Goal: Complete application form

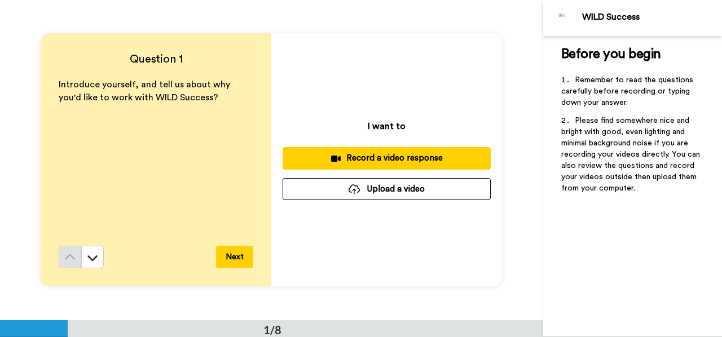
scroll to position [56, 0]
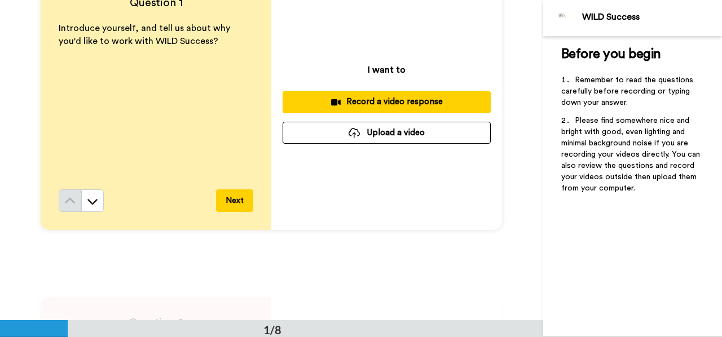
click at [388, 100] on div "Record a video response" at bounding box center [386, 102] width 190 height 12
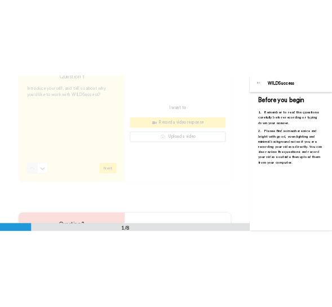
scroll to position [0, 0]
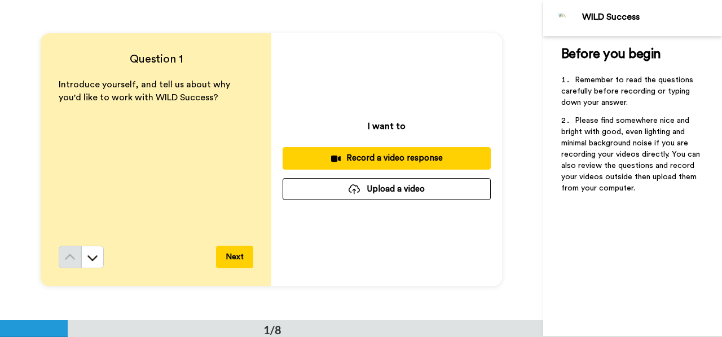
click at [389, 157] on div "Record a video response" at bounding box center [386, 158] width 190 height 12
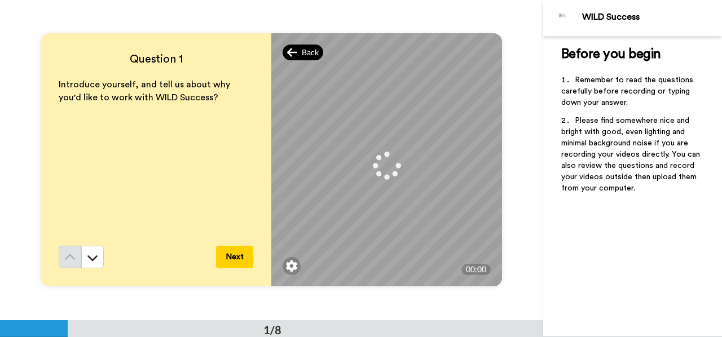
click at [287, 51] on icon at bounding box center [292, 52] width 10 height 8
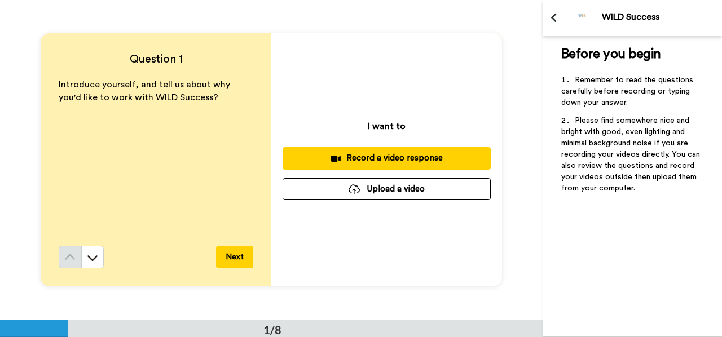
click at [331, 161] on icon at bounding box center [336, 158] width 10 height 6
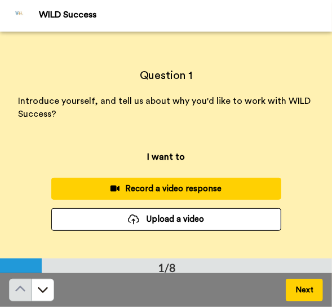
click at [189, 188] on div "Record a video response" at bounding box center [166, 189] width 212 height 12
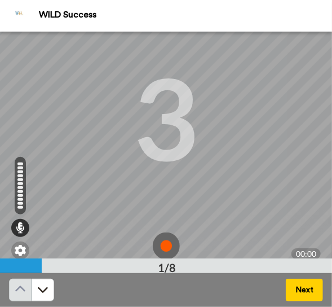
scroll to position [66, 0]
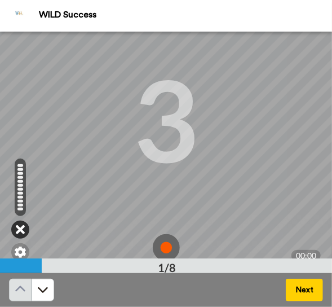
click at [19, 228] on icon at bounding box center [20, 229] width 9 height 11
click at [158, 246] on img at bounding box center [166, 247] width 27 height 27
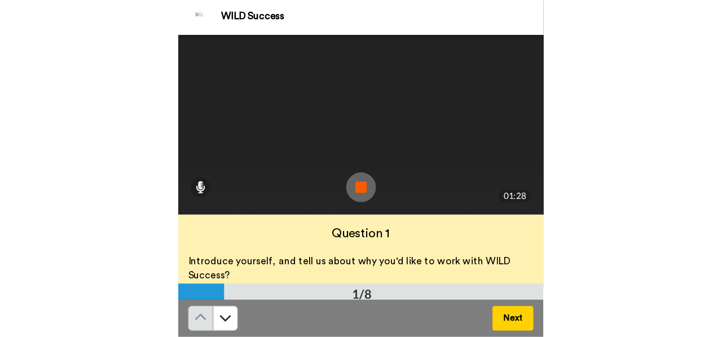
scroll to position [56, 0]
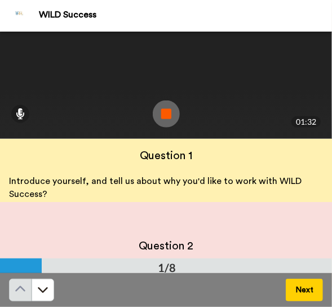
click at [161, 111] on img at bounding box center [166, 113] width 27 height 27
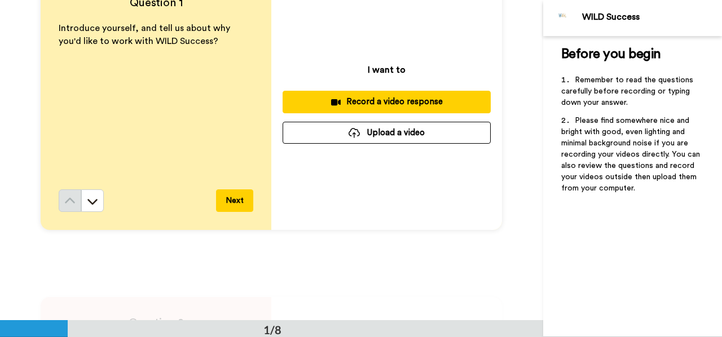
scroll to position [0, 0]
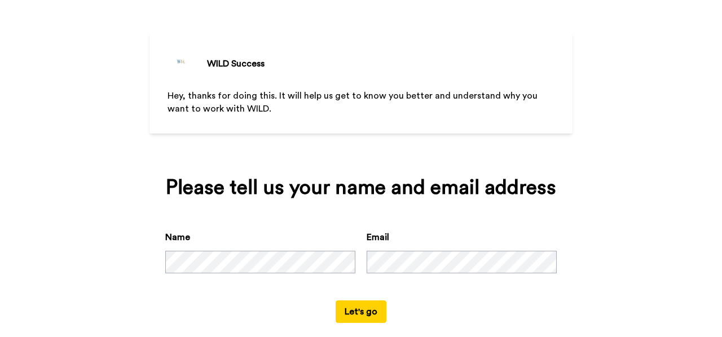
scroll to position [58, 0]
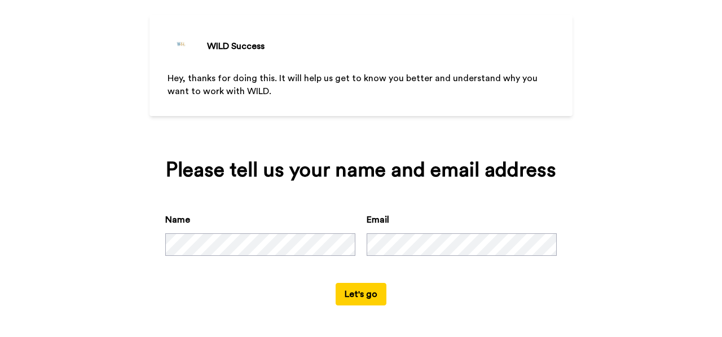
click at [356, 293] on button "Let's go" at bounding box center [360, 294] width 51 height 23
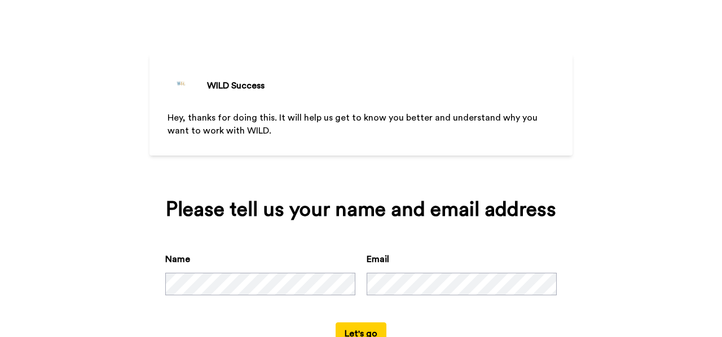
scroll to position [1, 0]
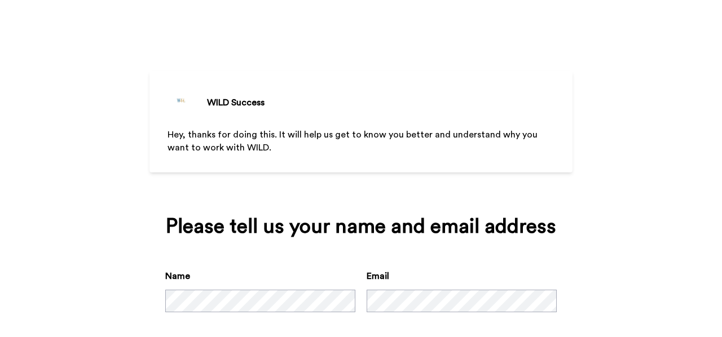
click at [285, 280] on div "Name Email" at bounding box center [360, 304] width 391 height 70
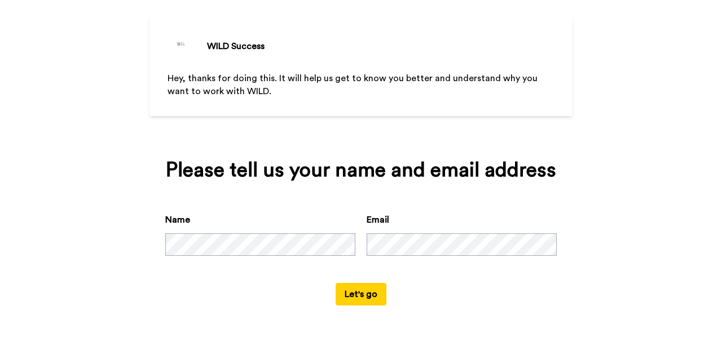
click at [356, 293] on button "Let's go" at bounding box center [360, 294] width 51 height 23
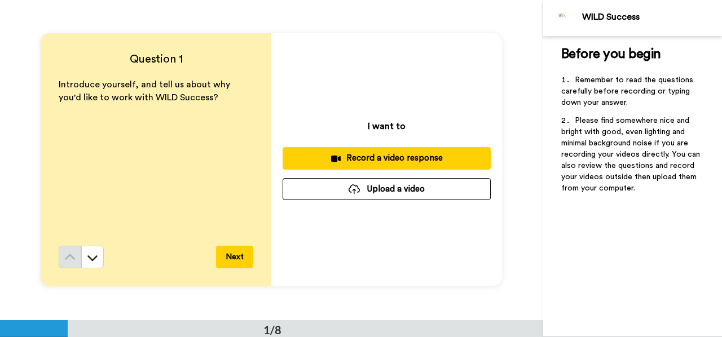
click at [384, 187] on button "Upload a video" at bounding box center [386, 189] width 208 height 22
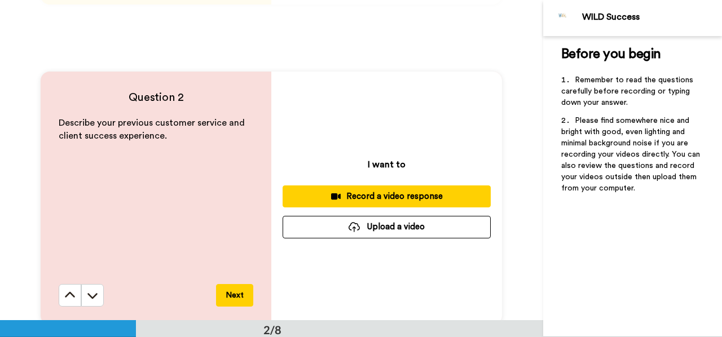
scroll to position [338, 0]
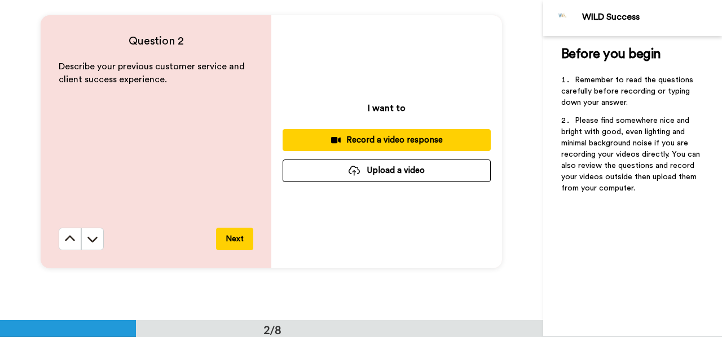
click at [389, 171] on button "Upload a video" at bounding box center [386, 171] width 208 height 22
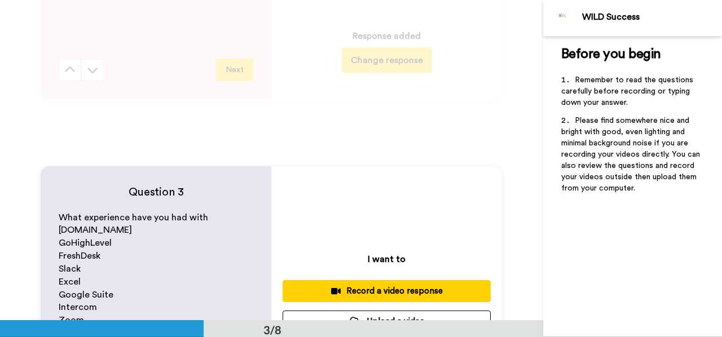
scroll to position [620, 0]
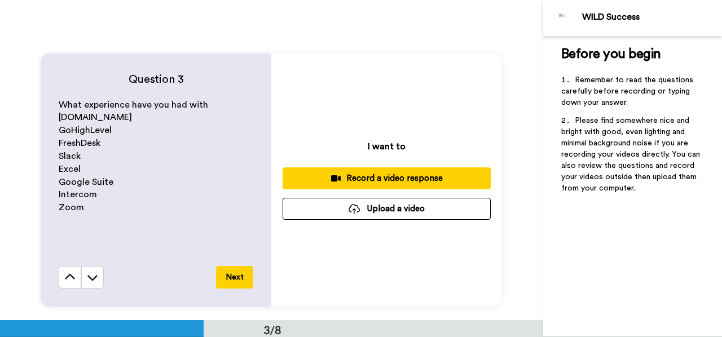
click at [403, 208] on button "Upload a video" at bounding box center [386, 209] width 208 height 22
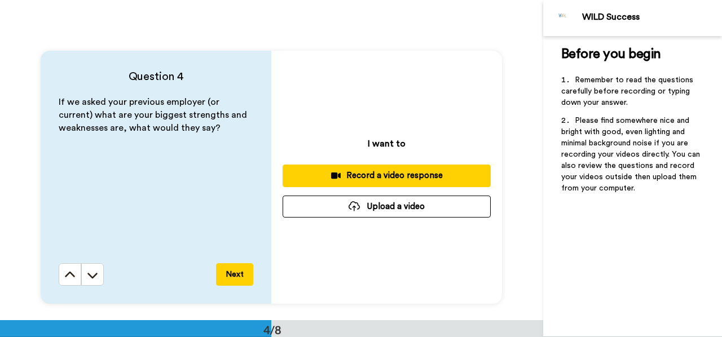
scroll to position [958, 0]
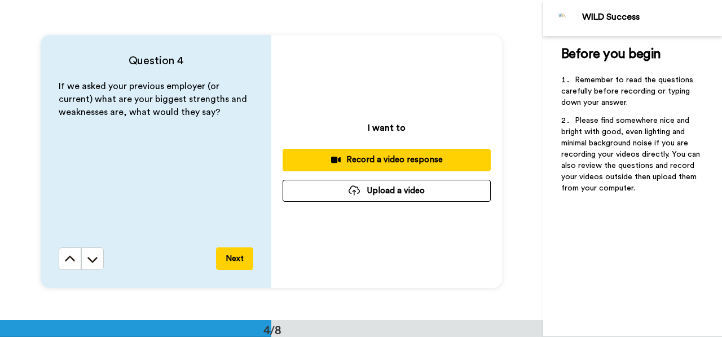
click at [404, 189] on button "Upload a video" at bounding box center [386, 191] width 208 height 22
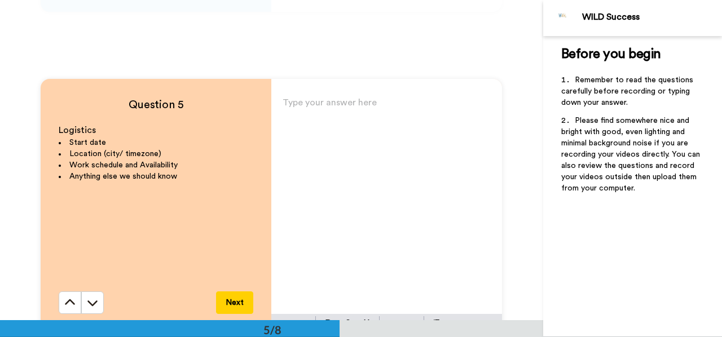
scroll to position [1240, 0]
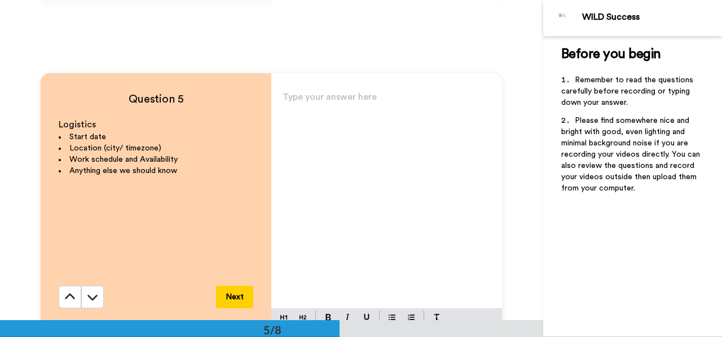
click at [354, 102] on p "Type your answer here ﻿" at bounding box center [386, 102] width 208 height 16
click at [332, 120] on p "My notice period is 1 week with my current employer." at bounding box center [386, 110] width 208 height 32
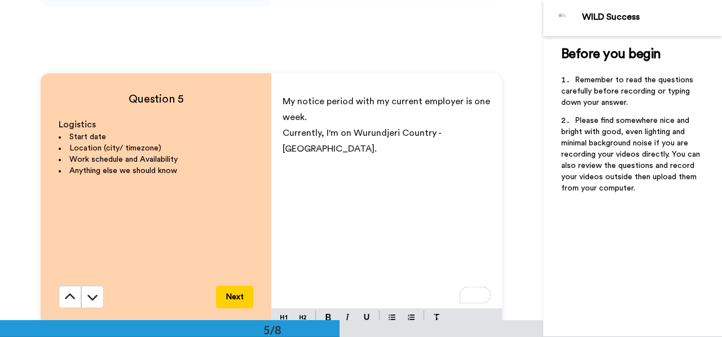
click at [307, 157] on p "To enrich screen reader interactions, please activate Accessibility in Grammarl…" at bounding box center [386, 165] width 208 height 16
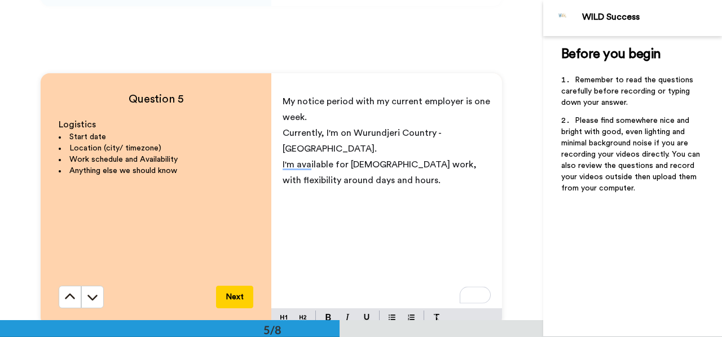
click at [276, 147] on div "My notice period with my current employer is one week. Currently, I'm on Wurund…" at bounding box center [386, 198] width 231 height 219
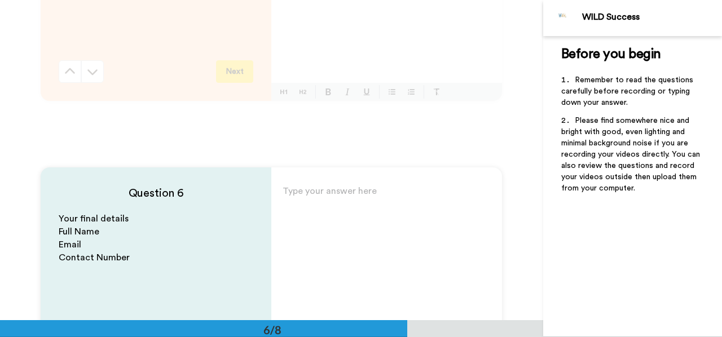
scroll to position [1579, 0]
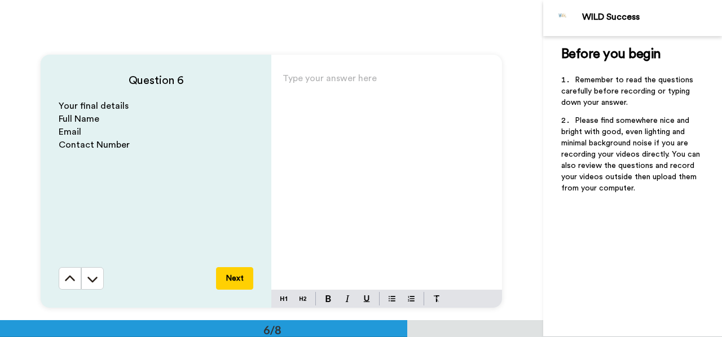
click at [329, 102] on div "Type your answer here ﻿" at bounding box center [386, 179] width 231 height 219
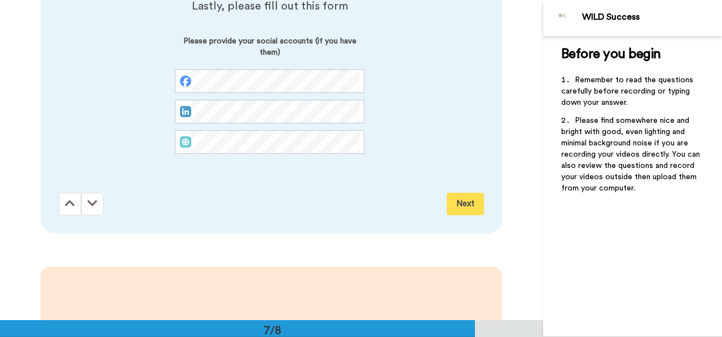
scroll to position [0, 0]
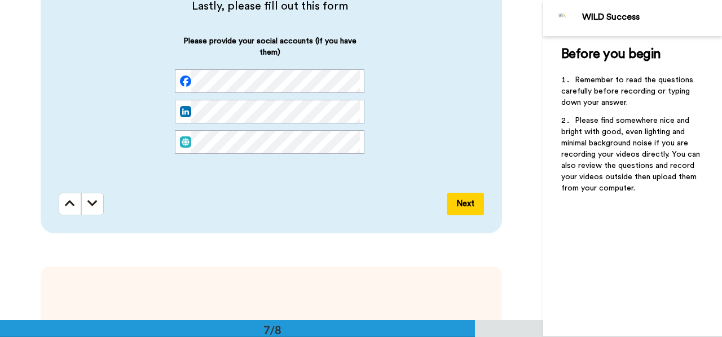
click at [463, 203] on button "Next" at bounding box center [465, 204] width 37 height 23
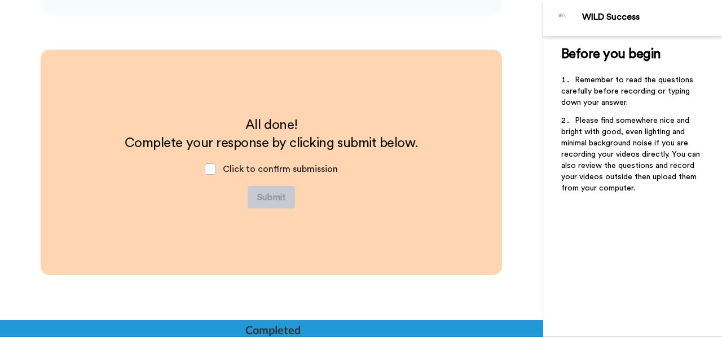
scroll to position [2193, 0]
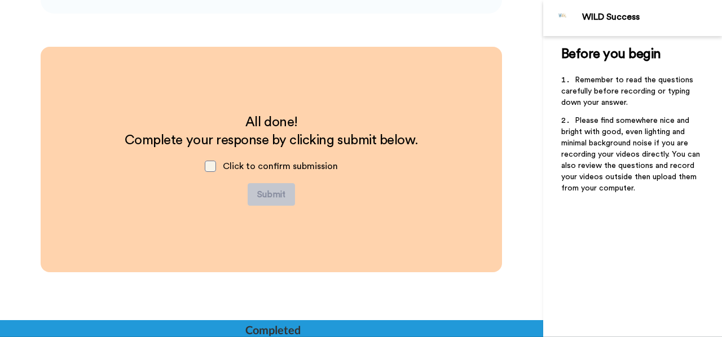
click at [211, 167] on span at bounding box center [210, 166] width 11 height 11
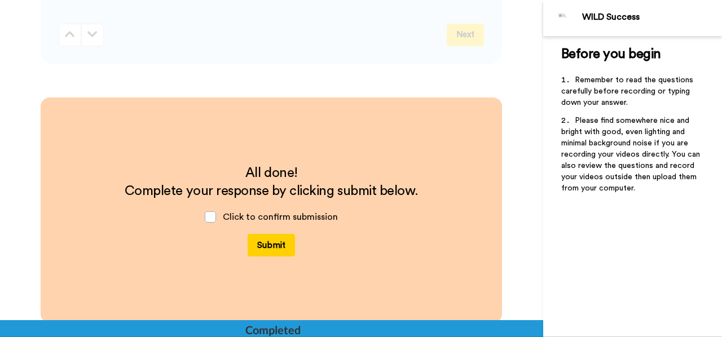
scroll to position [2241, 0]
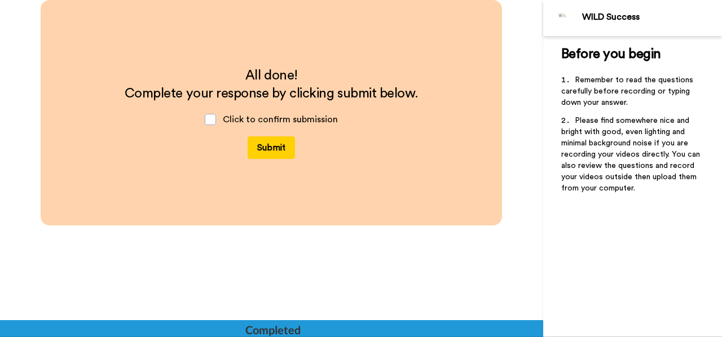
click at [269, 147] on button "Submit" at bounding box center [271, 147] width 47 height 23
